Goal: Task Accomplishment & Management: Use online tool/utility

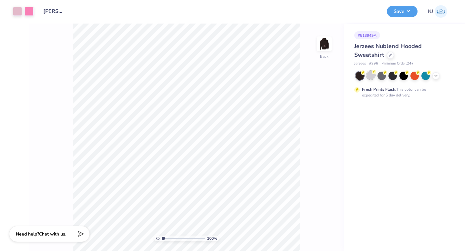
click at [372, 76] on div at bounding box center [371, 75] width 8 height 8
click at [409, 13] on button "Save" at bounding box center [402, 10] width 31 height 11
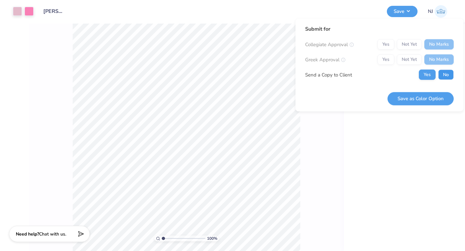
click at [444, 75] on button "No" at bounding box center [446, 75] width 16 height 10
click at [444, 96] on button "Save as Color Option" at bounding box center [421, 98] width 66 height 13
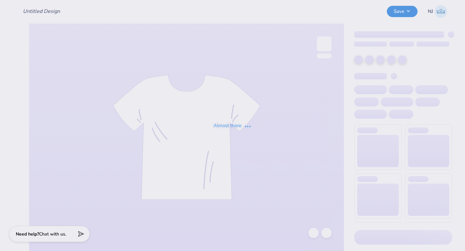
type input "[PERSON_NAME] : [GEOGRAPHIC_DATA][US_STATE]"
type input "Cayla Cataline : Central Michigan University"
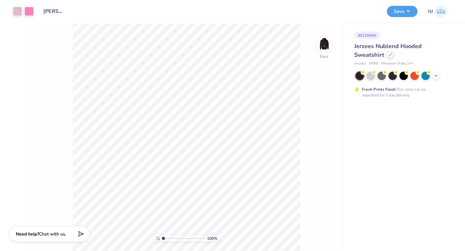
click at [389, 55] on icon at bounding box center [390, 54] width 3 height 3
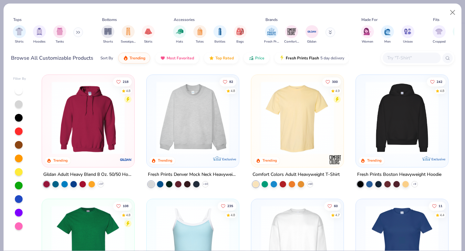
click at [408, 57] on input "text" at bounding box center [412, 57] width 50 height 7
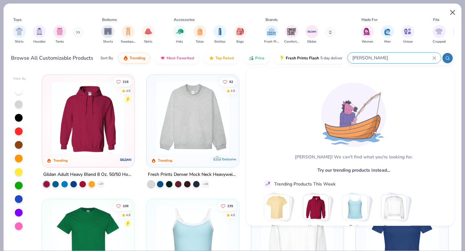
type input "stanley"
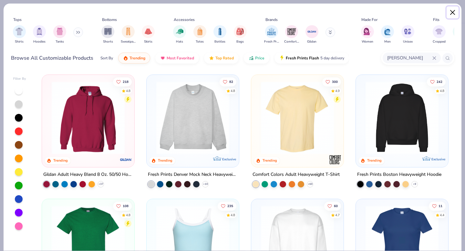
click at [456, 12] on button "Close" at bounding box center [453, 12] width 12 height 12
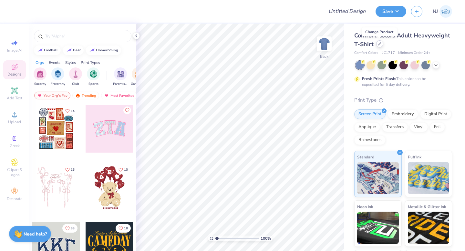
click at [380, 44] on icon at bounding box center [379, 43] width 3 height 3
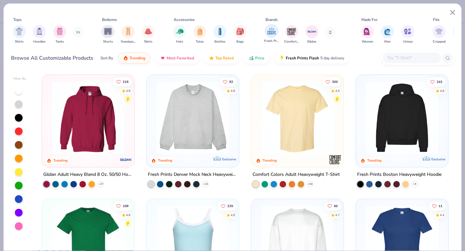
click at [268, 31] on img "filter for Fresh Prints" at bounding box center [272, 31] width 10 height 10
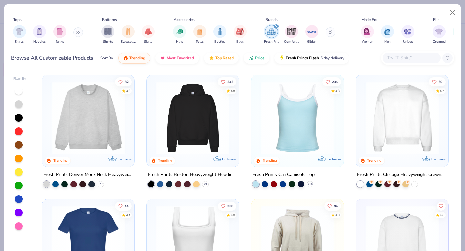
click at [110, 115] on img at bounding box center [87, 117] width 79 height 73
